Goal: Information Seeking & Learning: Find specific fact

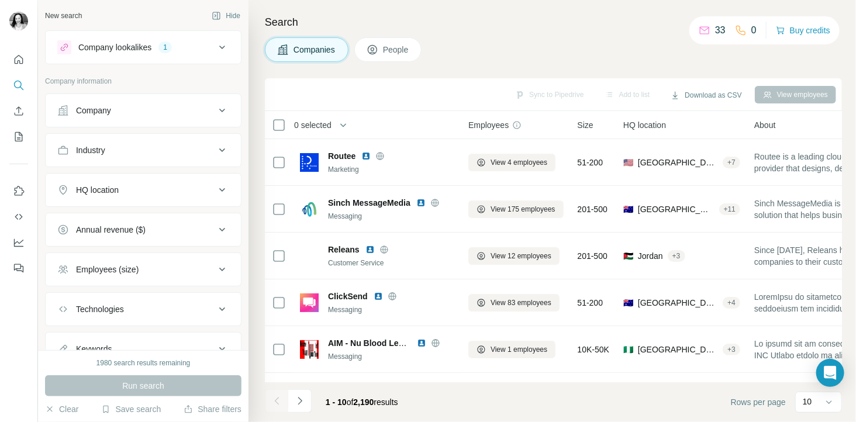
click at [122, 189] on div "HQ location" at bounding box center [136, 190] width 158 height 12
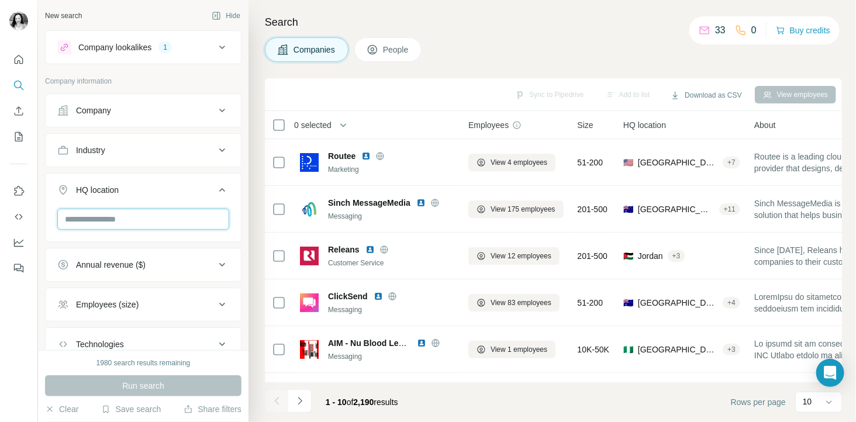
click at [108, 218] on input "text" at bounding box center [143, 219] width 172 height 21
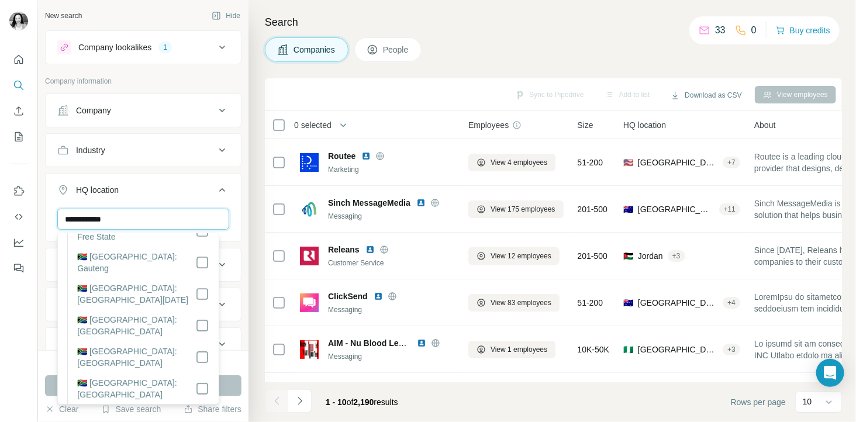
scroll to position [114, 0]
type input "**********"
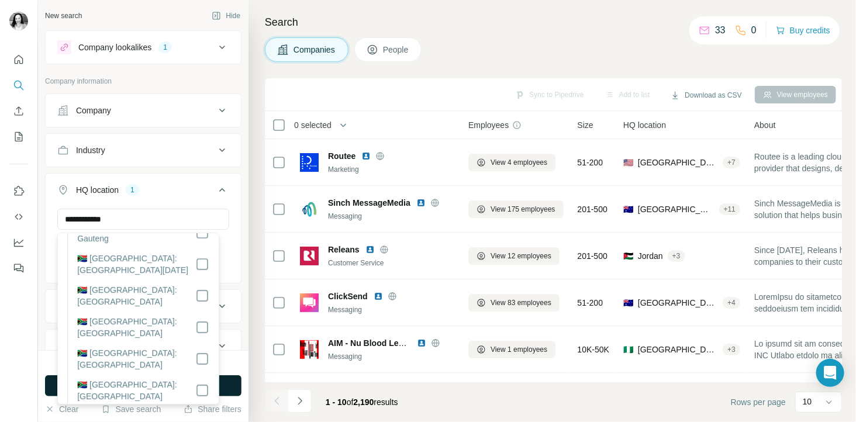
click at [229, 381] on button "Run search" at bounding box center [143, 385] width 196 height 21
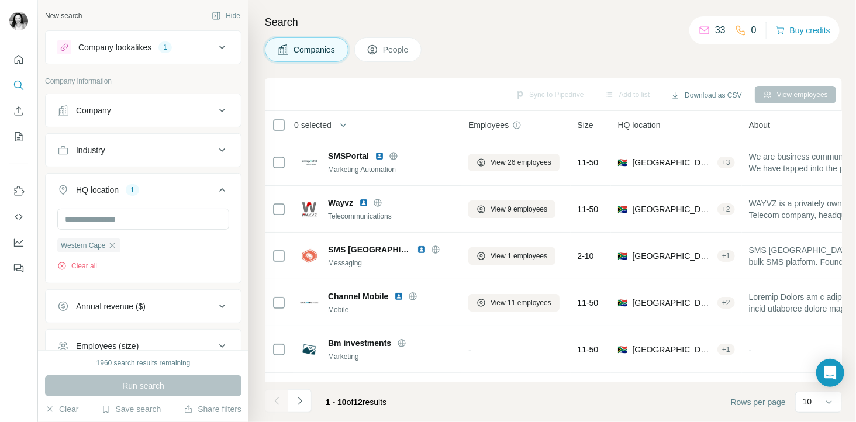
scroll to position [126, 0]
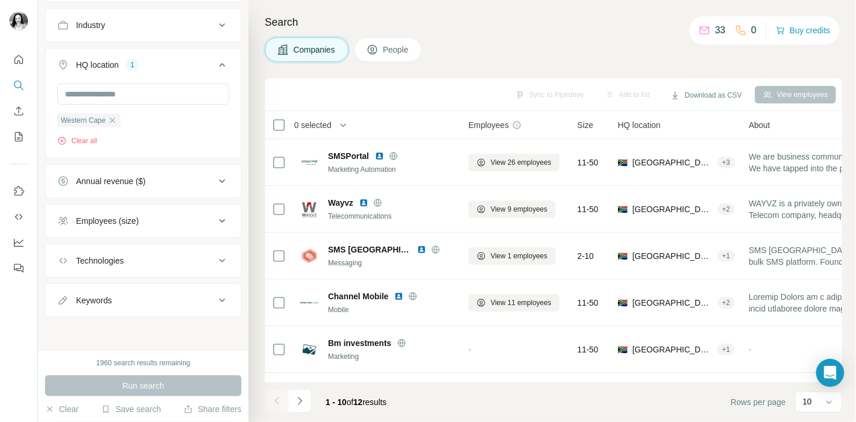
click at [117, 304] on div "Keywords" at bounding box center [136, 301] width 158 height 12
click at [118, 334] on input "text" at bounding box center [131, 328] width 149 height 21
type input "*****"
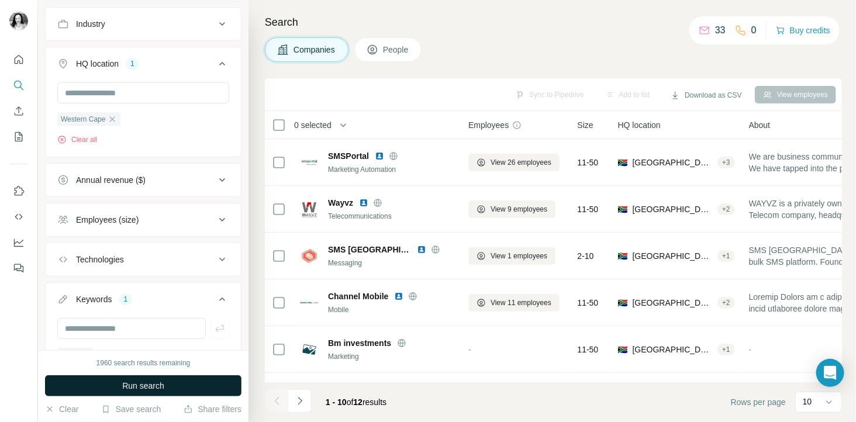
click at [126, 382] on span "Run search" at bounding box center [143, 386] width 42 height 12
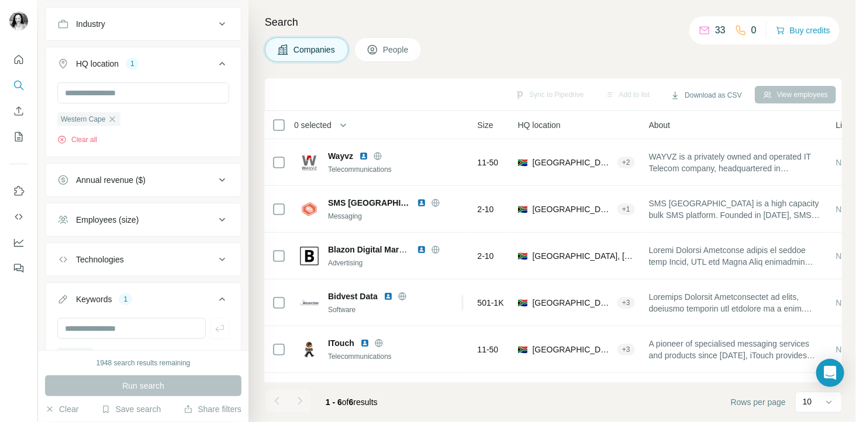
scroll to position [0, 101]
drag, startPoint x: 484, startPoint y: 381, endPoint x: 539, endPoint y: 398, distance: 57.7
click at [539, 398] on footer "1 - 6 of 6 results Rows per page 10" at bounding box center [553, 402] width 577 height 40
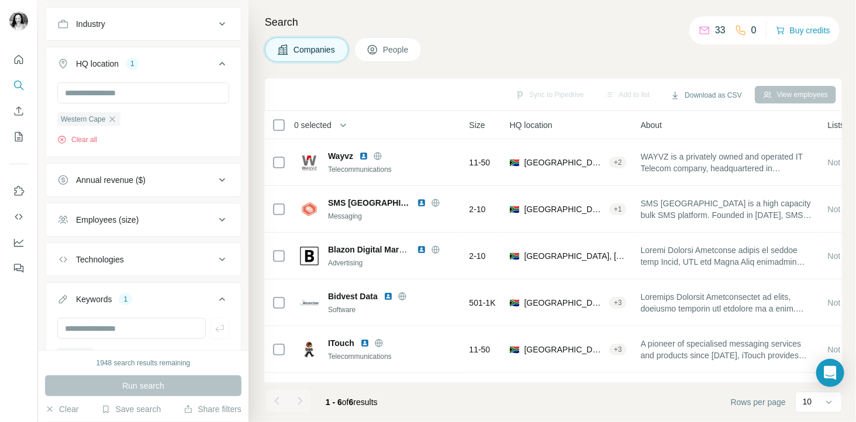
scroll to position [0, 112]
click at [129, 299] on div "1" at bounding box center [125, 299] width 13 height 11
click at [123, 300] on div "1" at bounding box center [125, 300] width 13 height 11
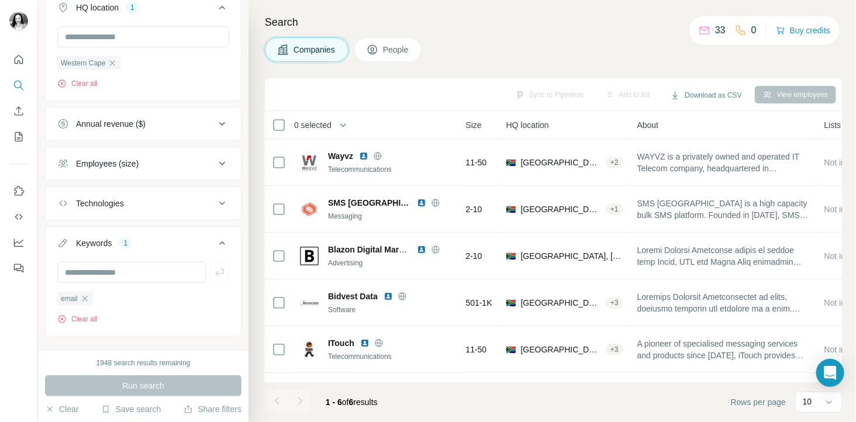
scroll to position [205, 0]
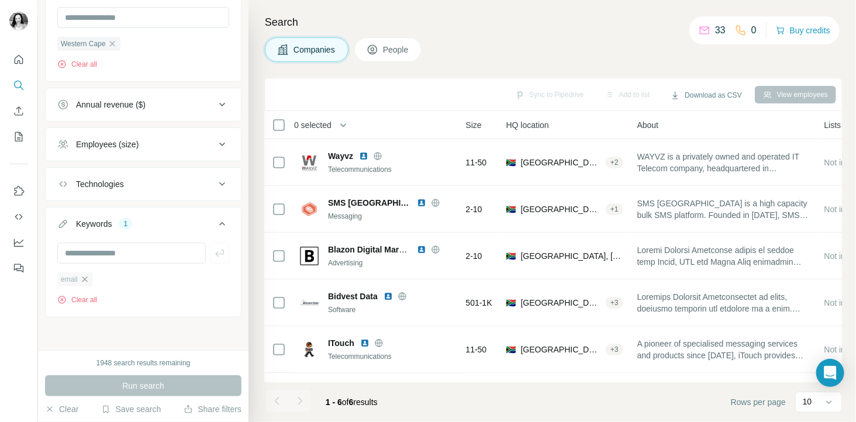
click at [88, 280] on icon "button" at bounding box center [84, 279] width 9 height 9
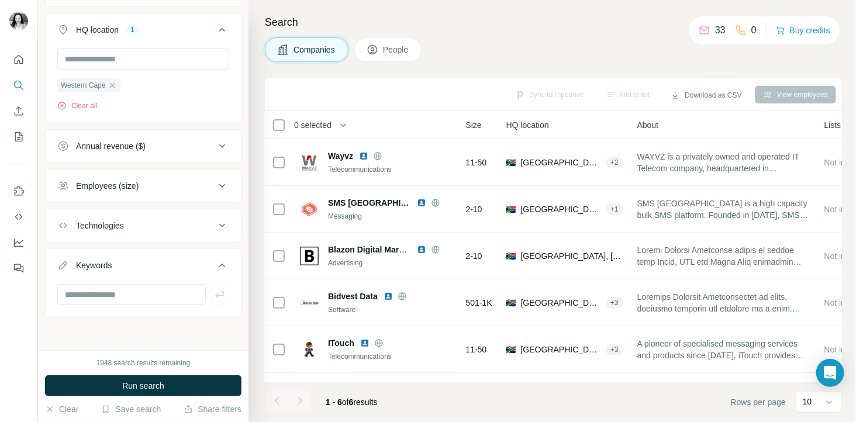
scroll to position [161, 0]
click at [84, 292] on input "text" at bounding box center [131, 294] width 149 height 21
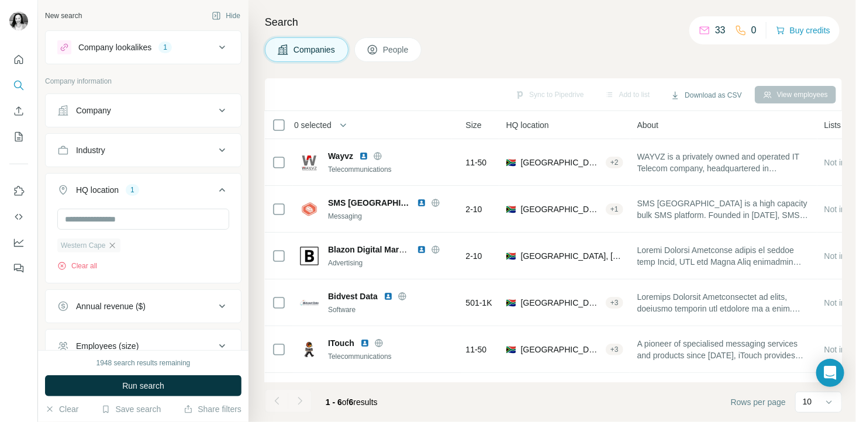
scroll to position [161, 0]
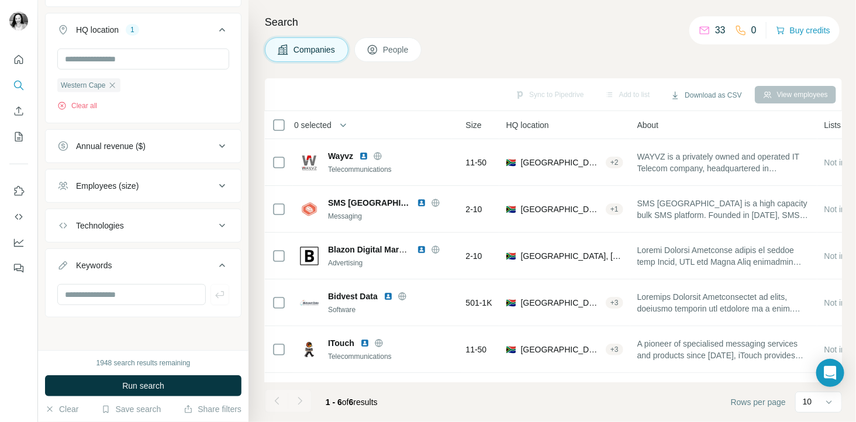
click at [115, 232] on button "Technologies" at bounding box center [143, 226] width 195 height 28
click at [78, 326] on input "text" at bounding box center [131, 328] width 149 height 21
type input "**********"
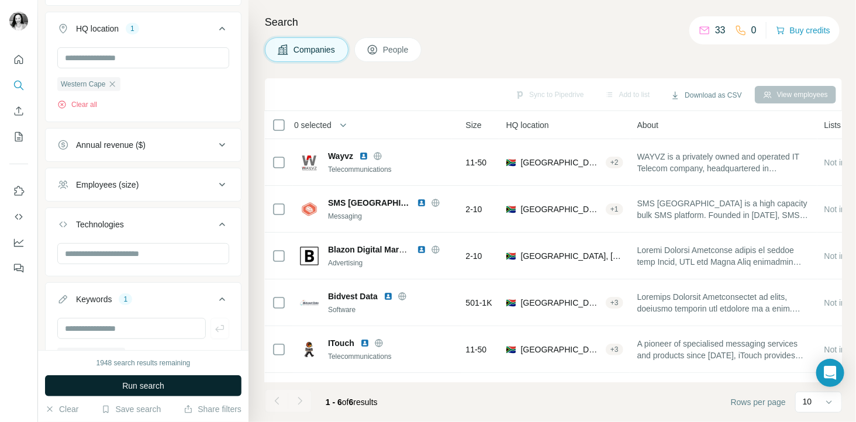
click at [112, 385] on button "Run search" at bounding box center [143, 385] width 196 height 21
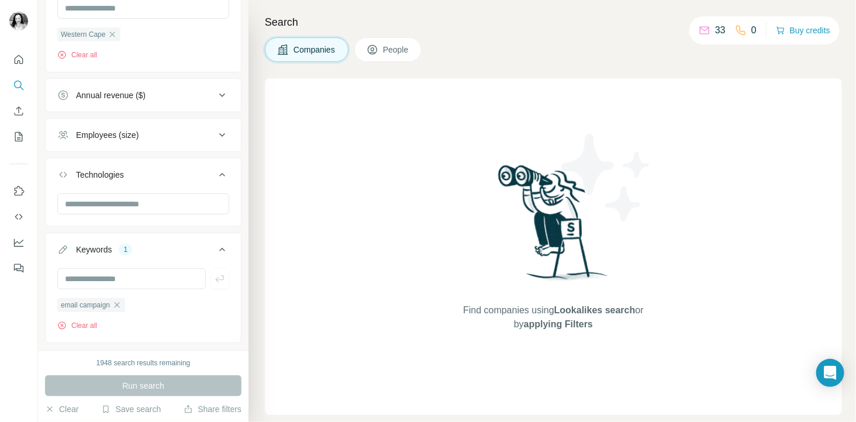
scroll to position [240, 0]
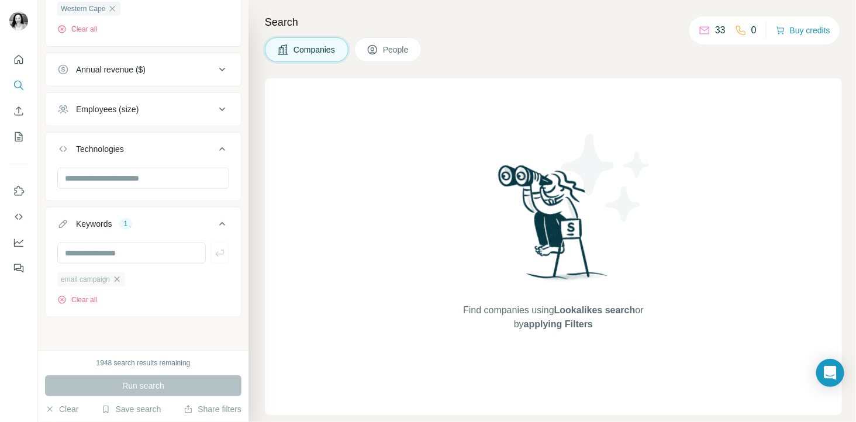
click at [120, 279] on icon "button" at bounding box center [116, 279] width 9 height 9
